Goal: Task Accomplishment & Management: Manage account settings

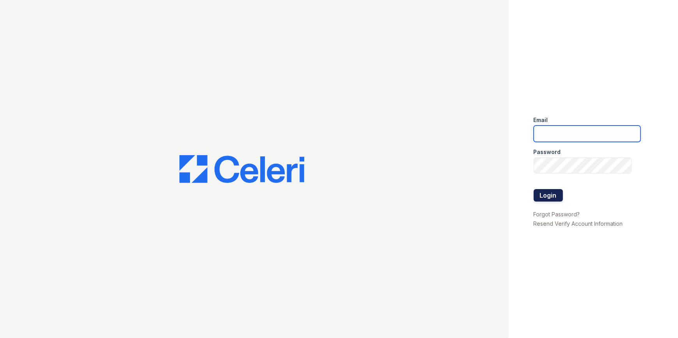
type input "[EMAIL_ADDRESS][DOMAIN_NAME]"
click at [547, 194] on button "Login" at bounding box center [548, 195] width 29 height 12
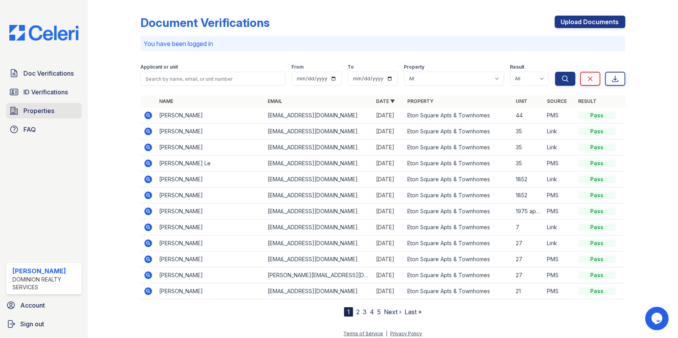
click at [37, 117] on link "Properties" at bounding box center [43, 111] width 75 height 16
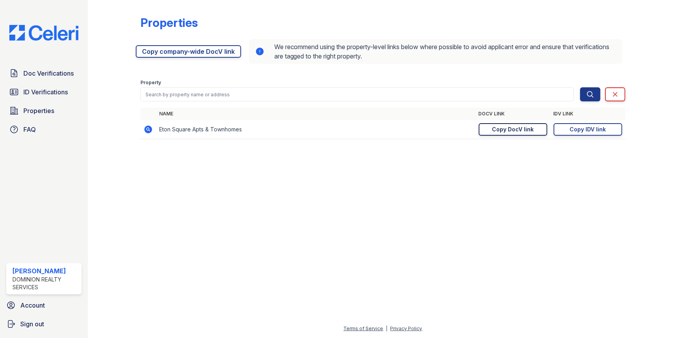
click at [517, 129] on div "Copy DocV link" at bounding box center [513, 130] width 42 height 8
drag, startPoint x: 51, startPoint y: 65, endPoint x: 55, endPoint y: 58, distance: 8.0
click at [51, 65] on div "Doc Verifications ID Verifications Properties FAQ [PERSON_NAME] Dominion Realty…" at bounding box center [44, 169] width 88 height 338
click at [59, 41] on div "Doc Verifications ID Verifications Properties FAQ [PERSON_NAME] Dominion Realty…" at bounding box center [44, 169] width 88 height 338
click at [65, 36] on img at bounding box center [44, 33] width 82 height 16
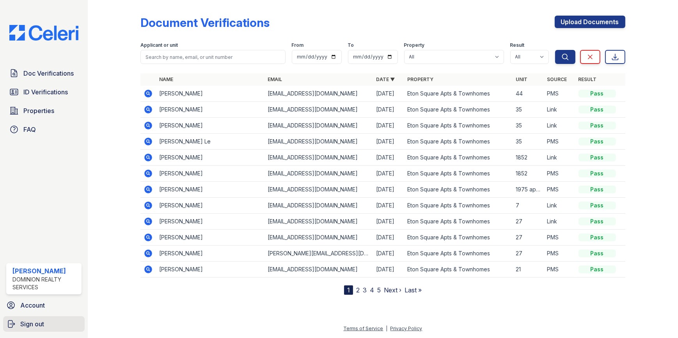
click at [35, 326] on span "Sign out" at bounding box center [32, 323] width 24 height 9
